Goal: Navigation & Orientation: Find specific page/section

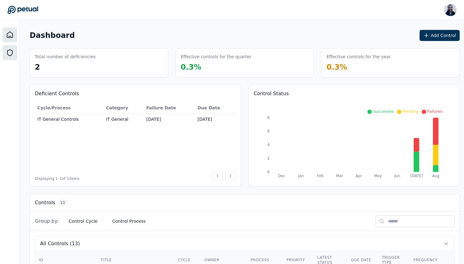
click at [8, 51] on icon at bounding box center [9, 52] width 7 height 7
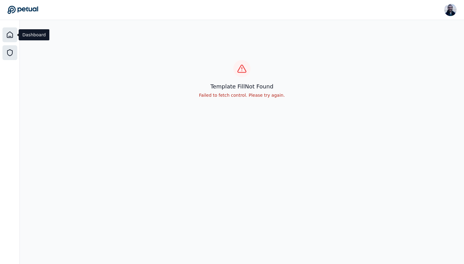
click at [11, 36] on icon at bounding box center [9, 34] width 7 height 7
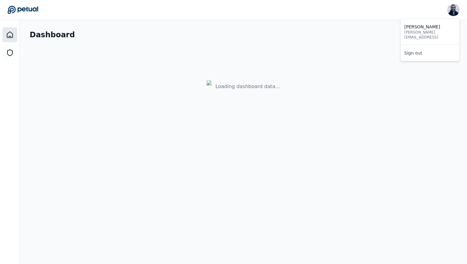
click at [449, 11] on img at bounding box center [453, 10] width 12 height 12
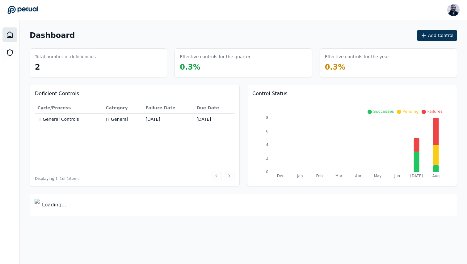
click at [281, 19] on header "[PERSON_NAME] [PERSON_NAME][EMAIL_ADDRESS] Sign out" at bounding box center [233, 10] width 467 height 20
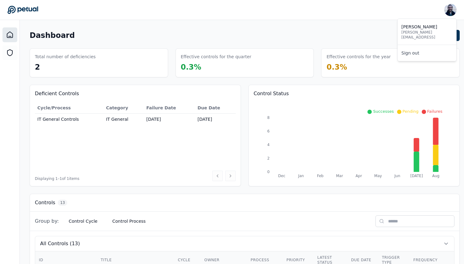
click at [445, 9] on img at bounding box center [450, 10] width 12 height 12
click at [289, 31] on div "Dashboard Add Control" at bounding box center [245, 35] width 430 height 11
